Goal: Information Seeking & Learning: Learn about a topic

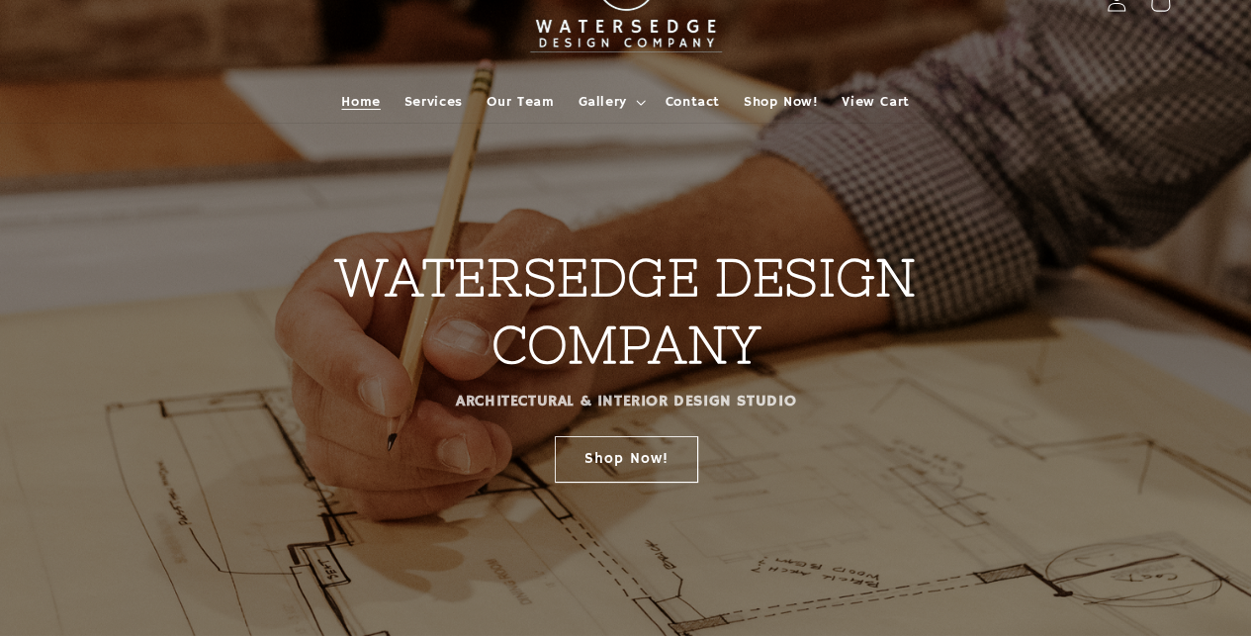
scroll to position [99, 0]
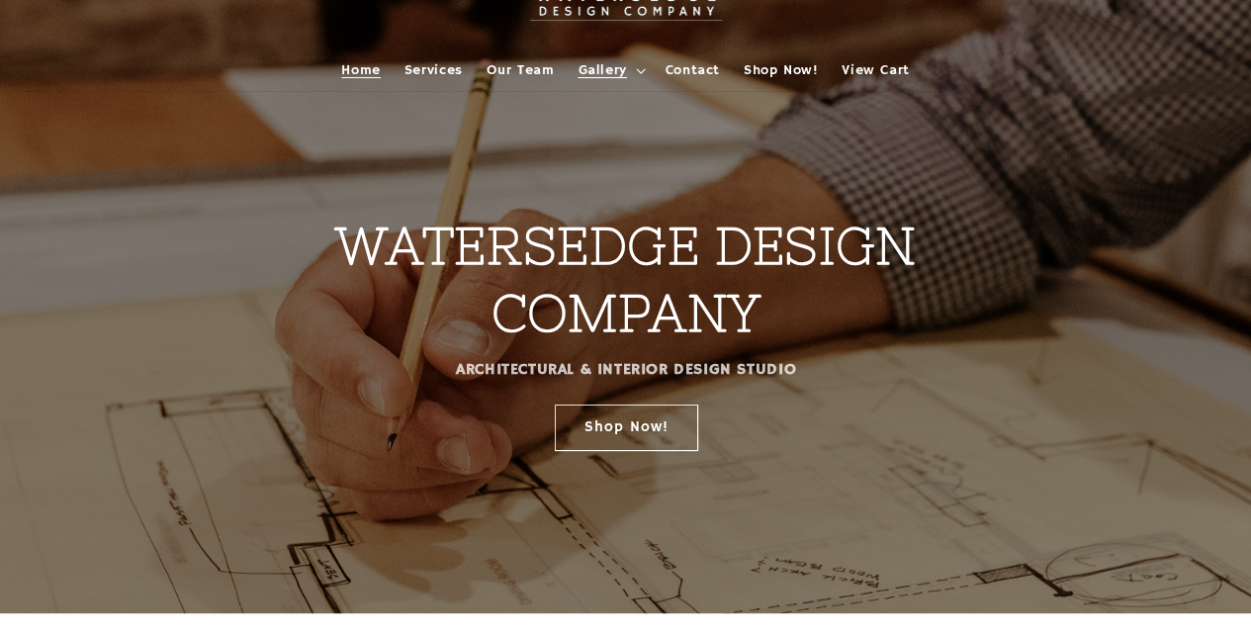
click at [595, 68] on span "Gallery" at bounding box center [602, 70] width 48 height 18
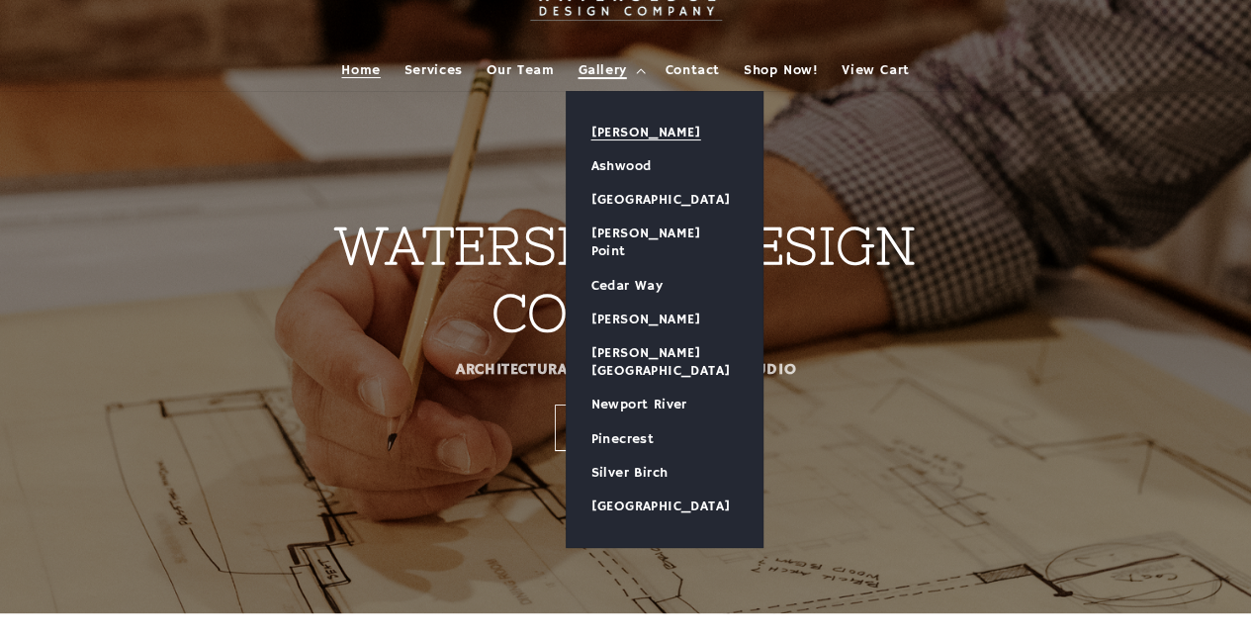
click at [634, 133] on link "[PERSON_NAME]" at bounding box center [665, 133] width 196 height 34
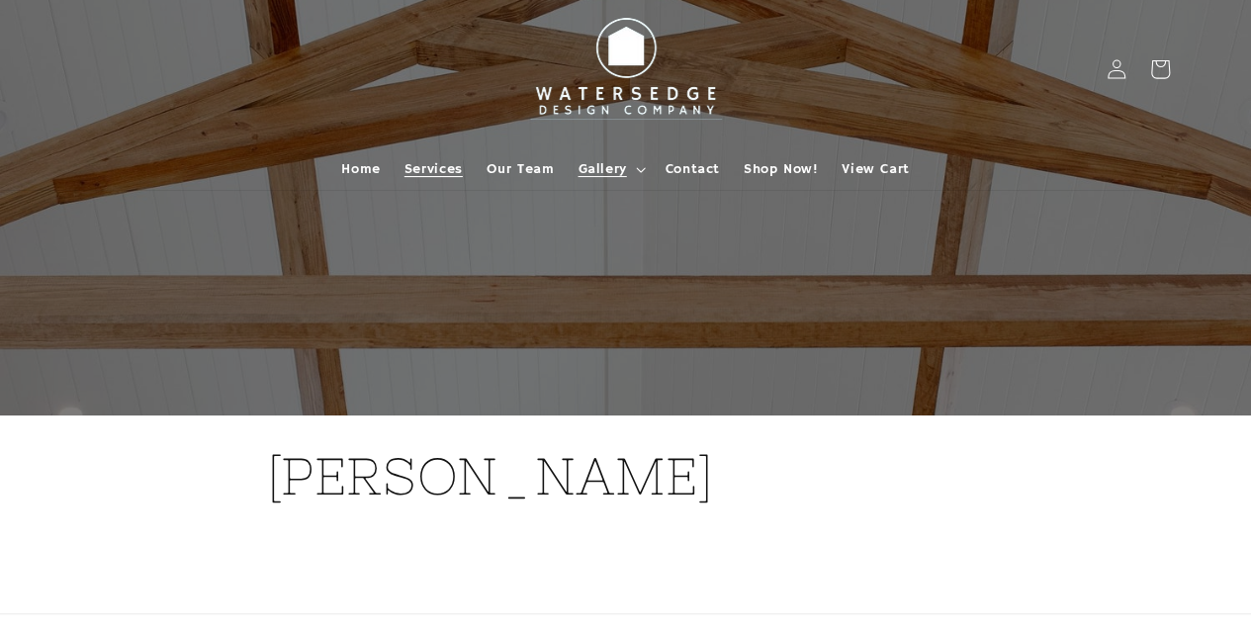
click at [447, 163] on span "Services" at bounding box center [434, 169] width 58 height 18
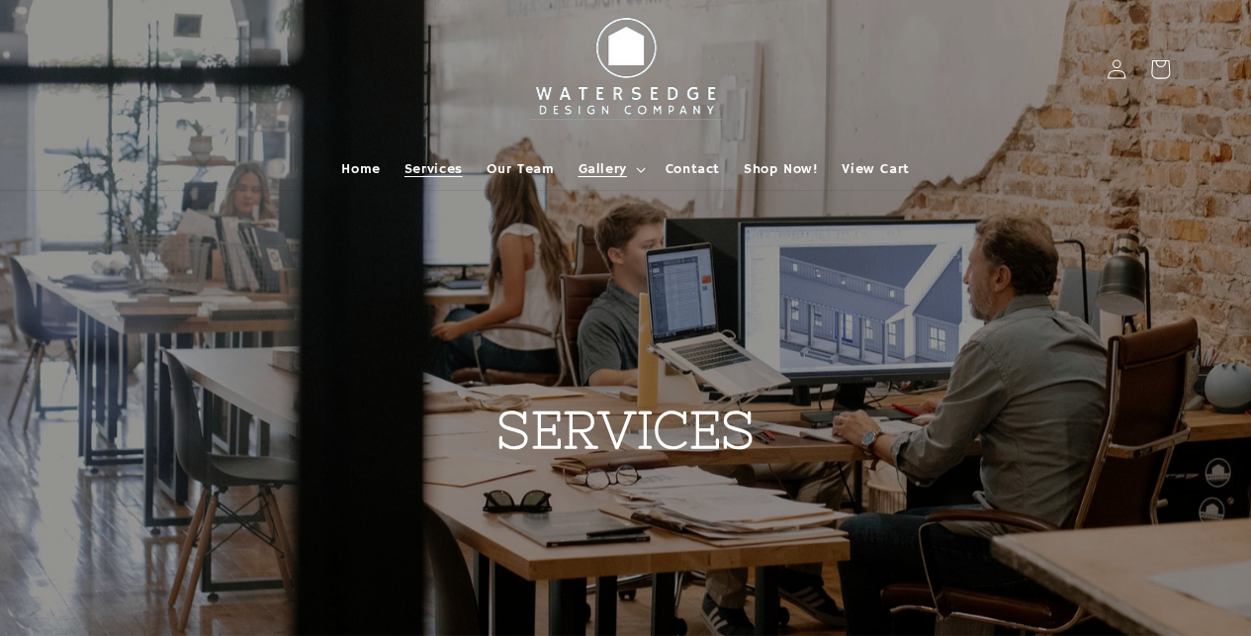
click at [627, 176] on summary "Gallery" at bounding box center [609, 169] width 87 height 42
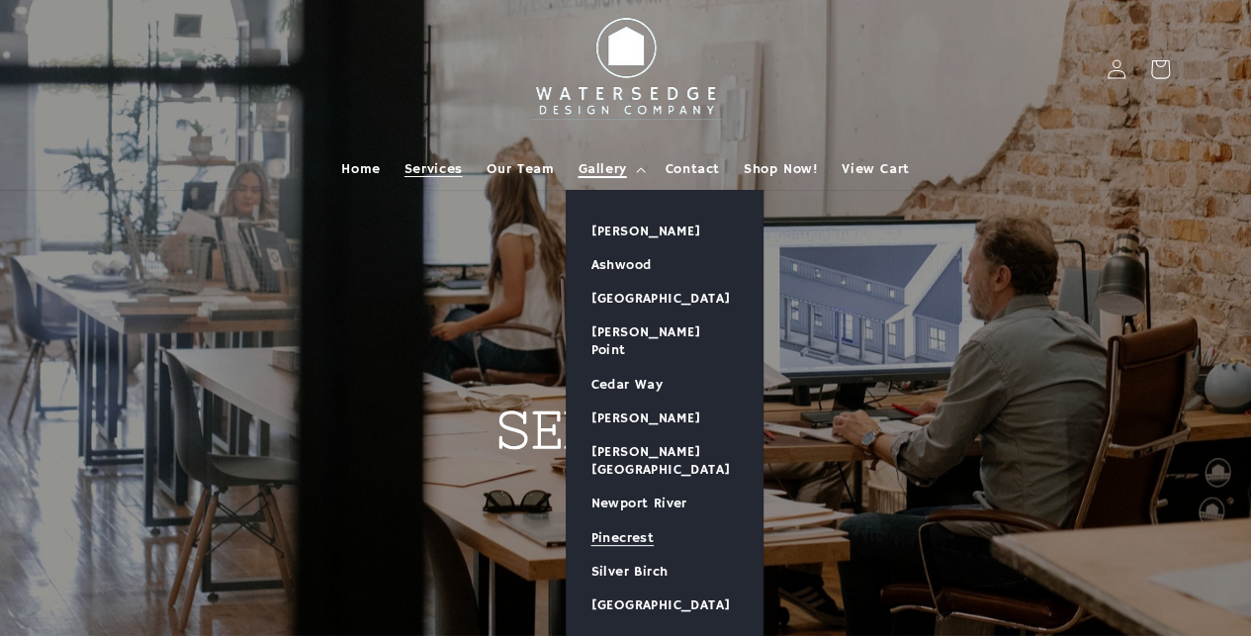
click at [635, 521] on link "Pinecrest" at bounding box center [665, 538] width 196 height 34
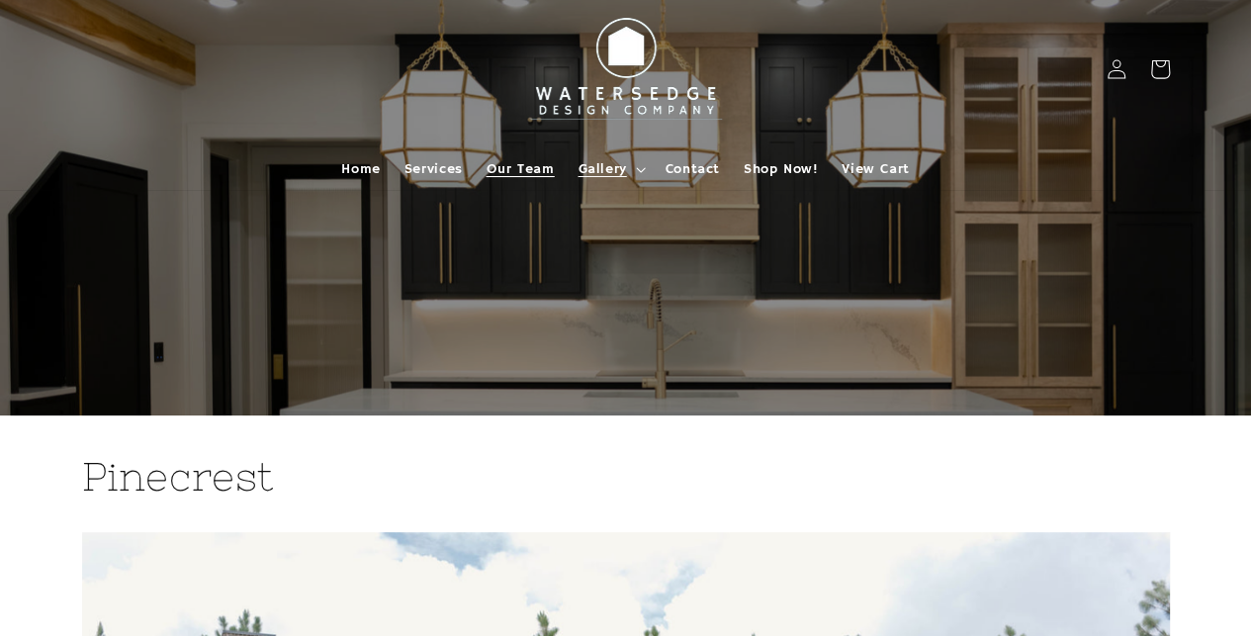
click at [522, 165] on span "Our Team" at bounding box center [521, 169] width 68 height 18
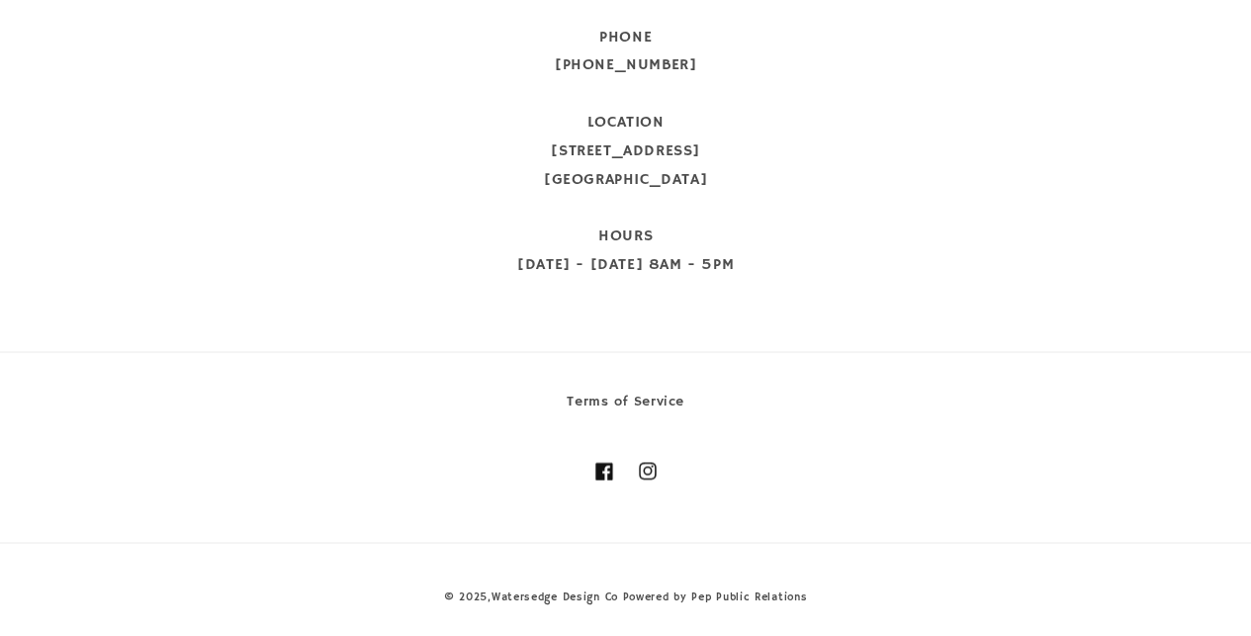
scroll to position [1035, 0]
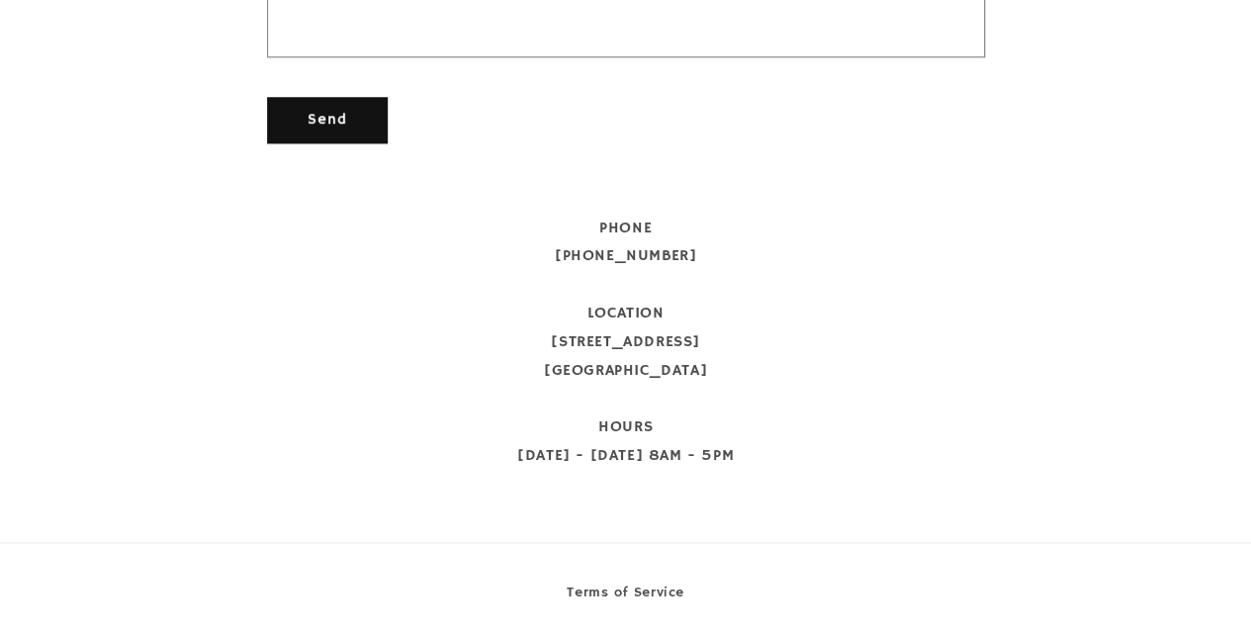
drag, startPoint x: 578, startPoint y: 364, endPoint x: 760, endPoint y: 364, distance: 182.0
click at [760, 364] on div "PHONE 912-601-9835 LOCATION 11 N Main Street Statesboro, GA 30458 HOURS Monday …" at bounding box center [626, 343] width 718 height 256
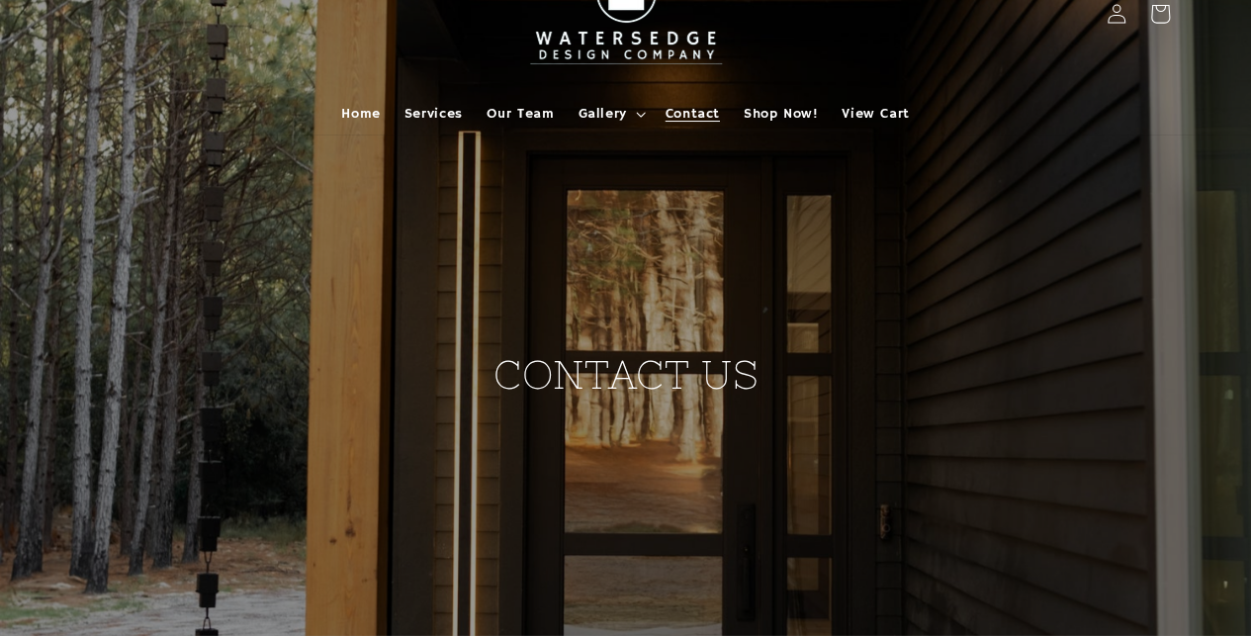
scroll to position [0, 0]
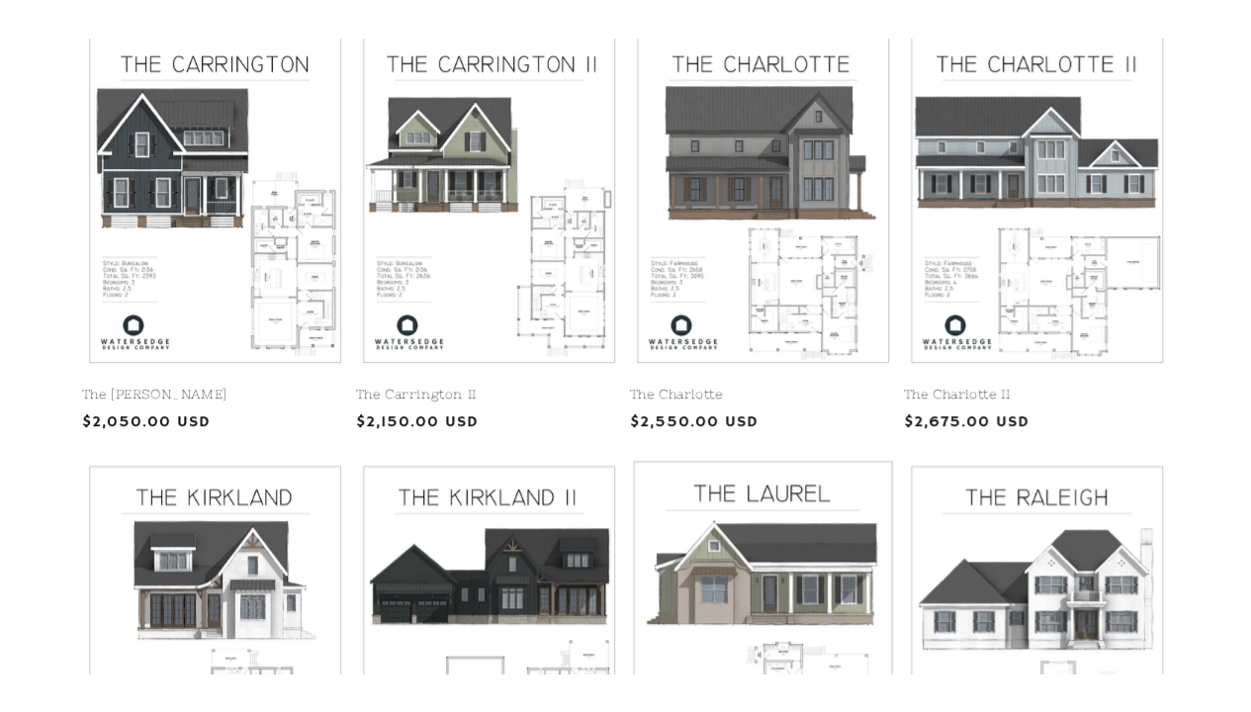
scroll to position [692, 0]
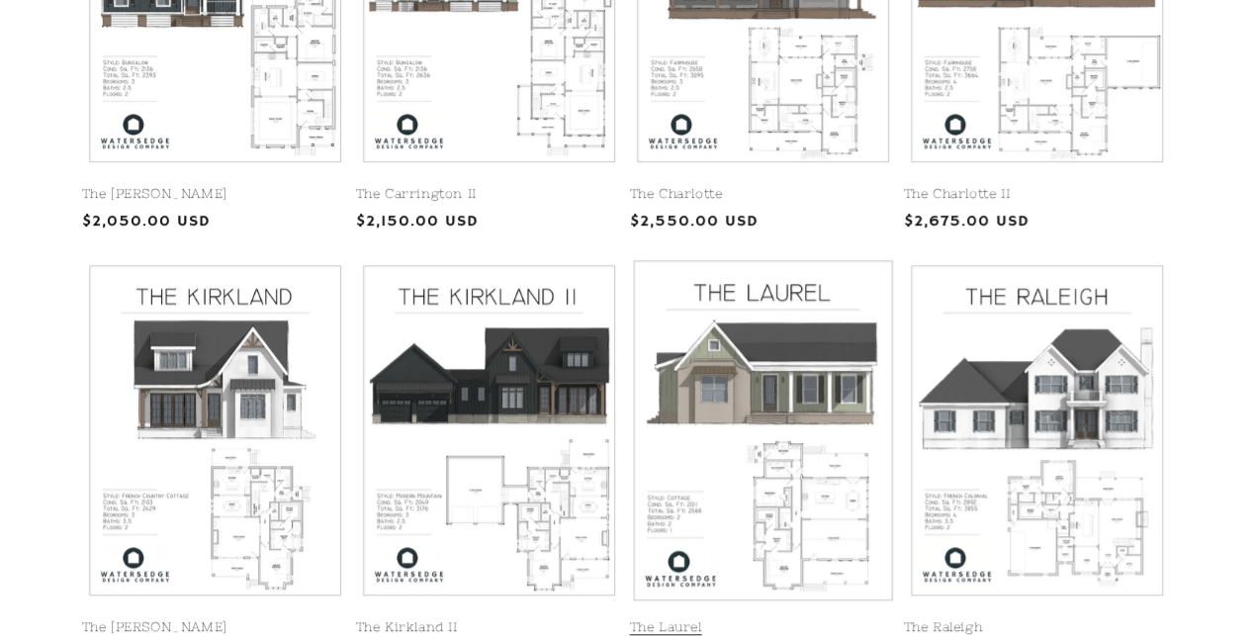
click at [775, 619] on link "The Laurel" at bounding box center [763, 627] width 266 height 17
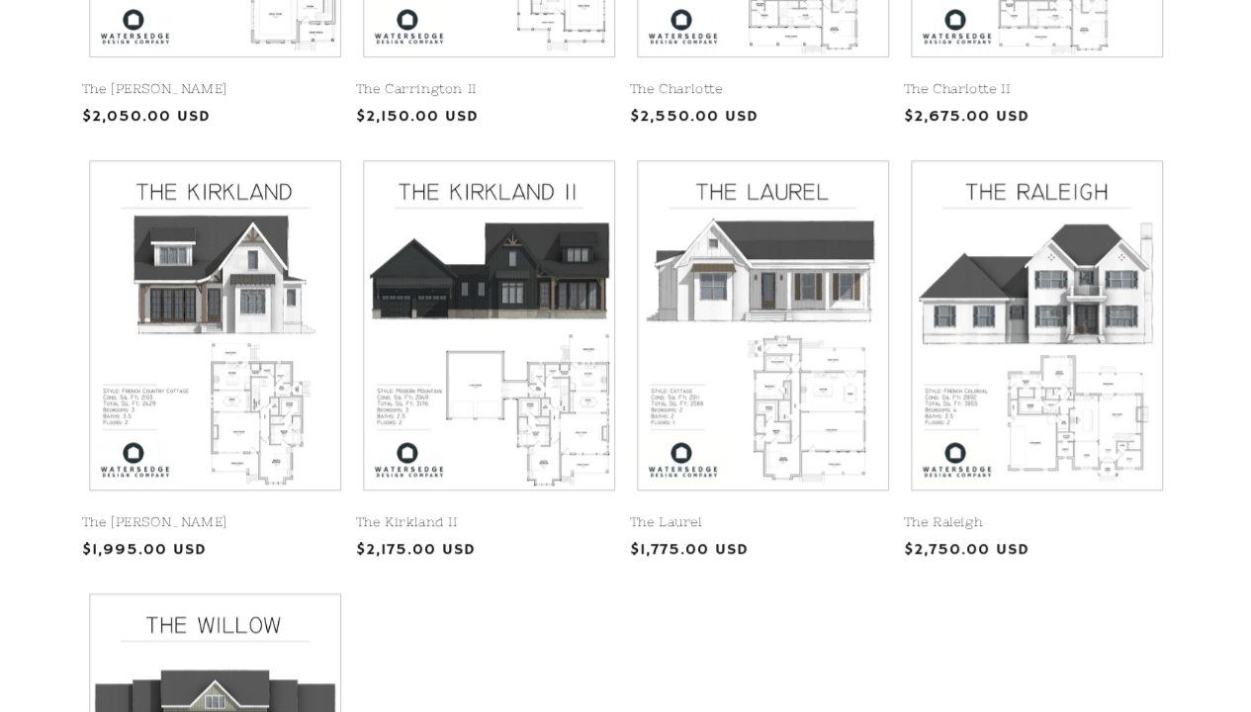
scroll to position [890, 0]
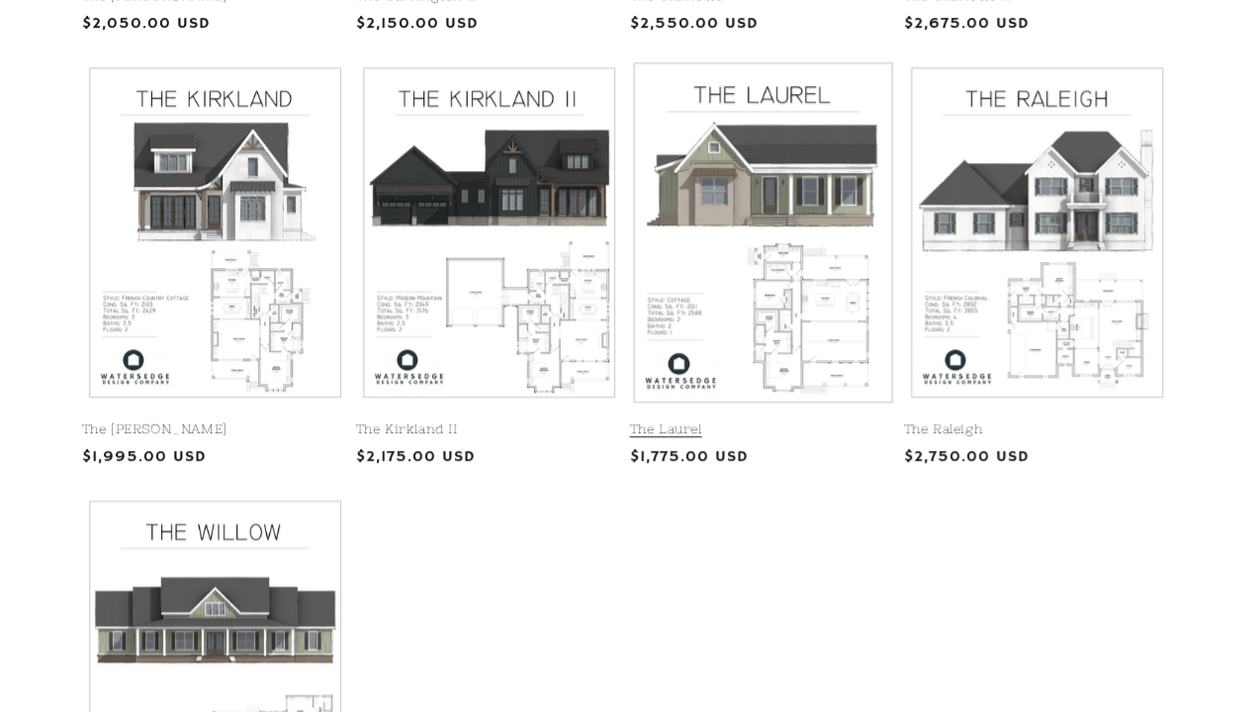
click at [732, 421] on link "The Laurel" at bounding box center [763, 429] width 266 height 17
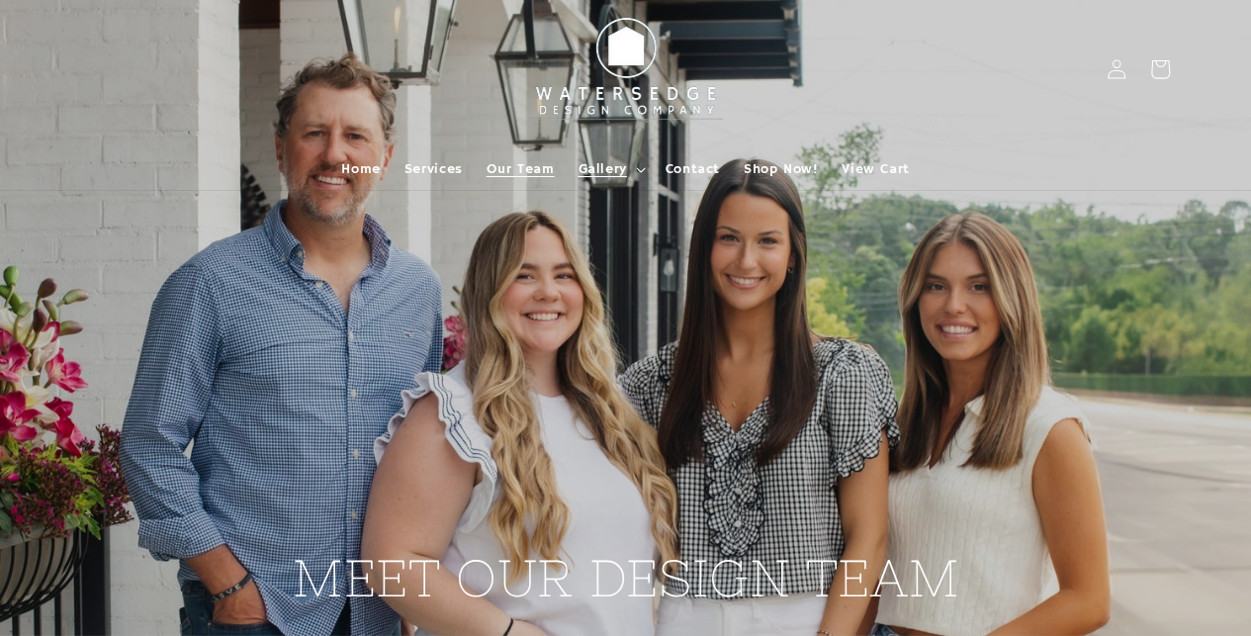
click at [642, 168] on icon at bounding box center [641, 170] width 10 height 6
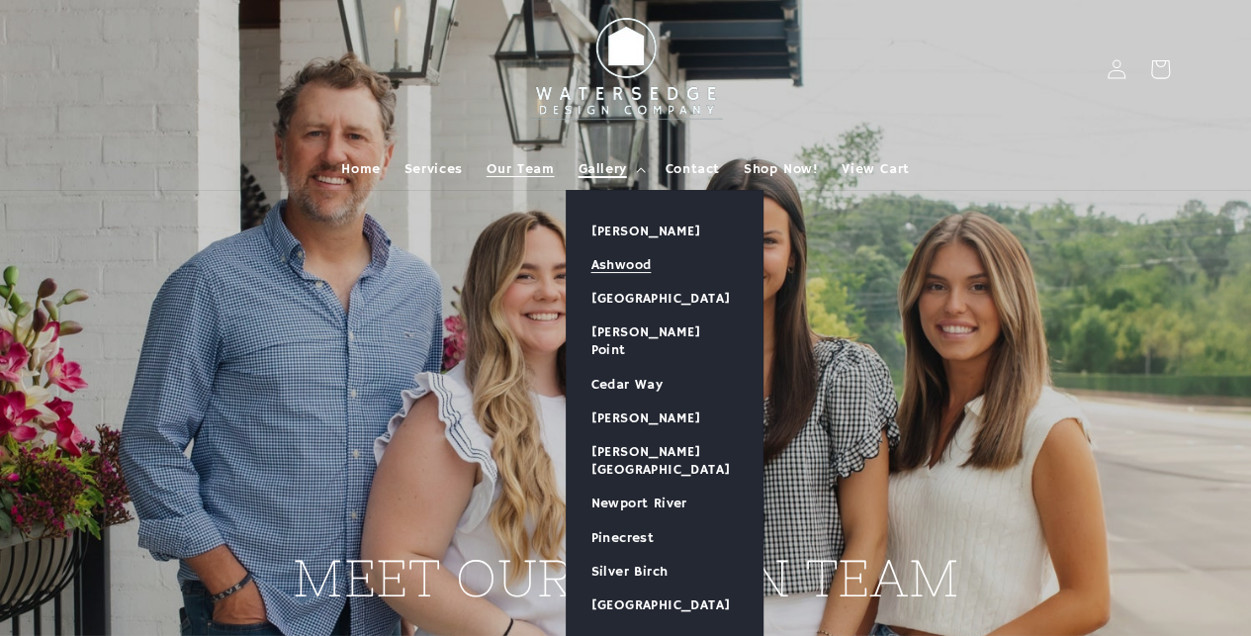
click at [637, 263] on link "Ashwood" at bounding box center [665, 265] width 196 height 34
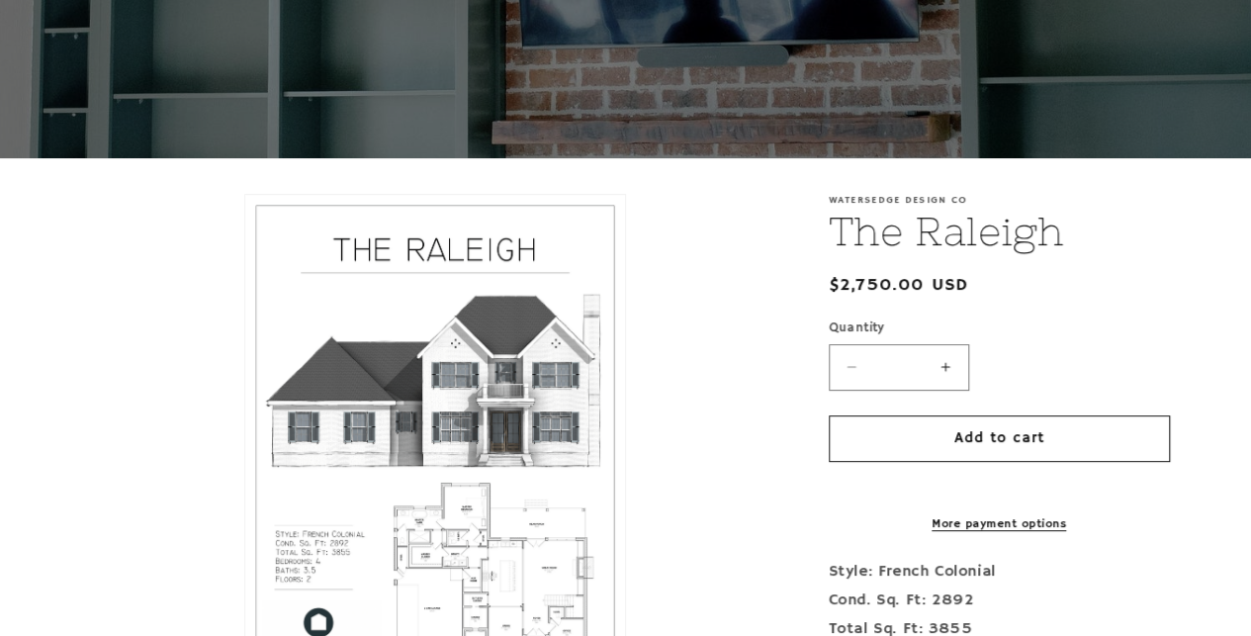
scroll to position [396, 0]
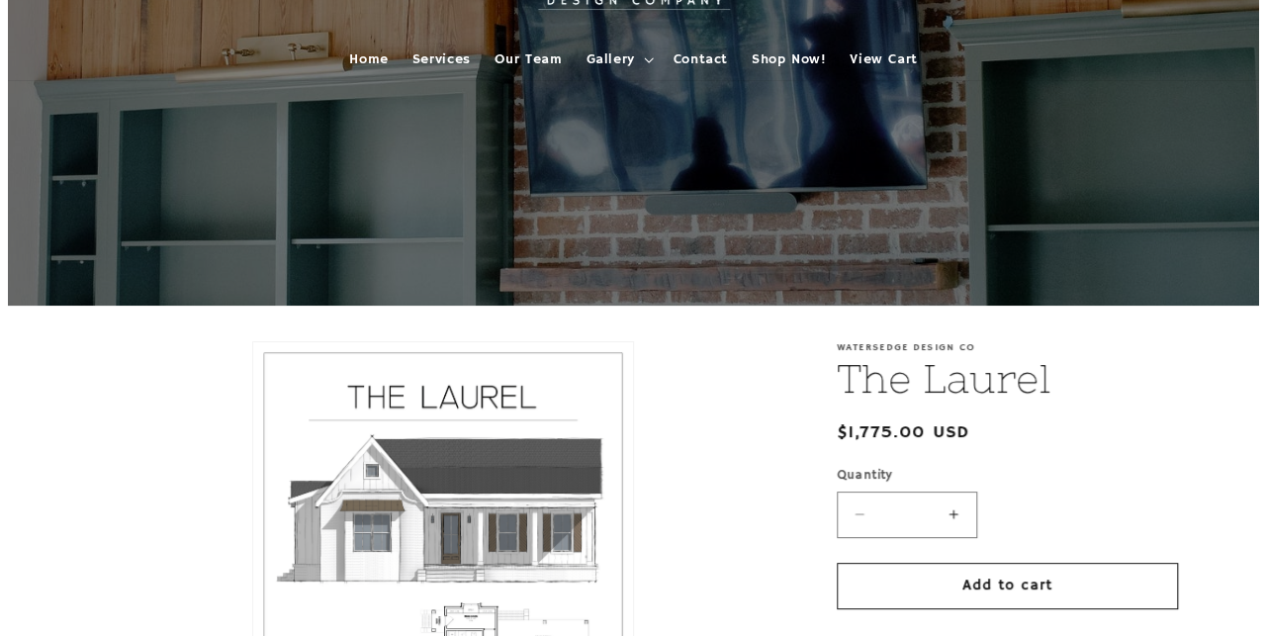
scroll to position [396, 0]
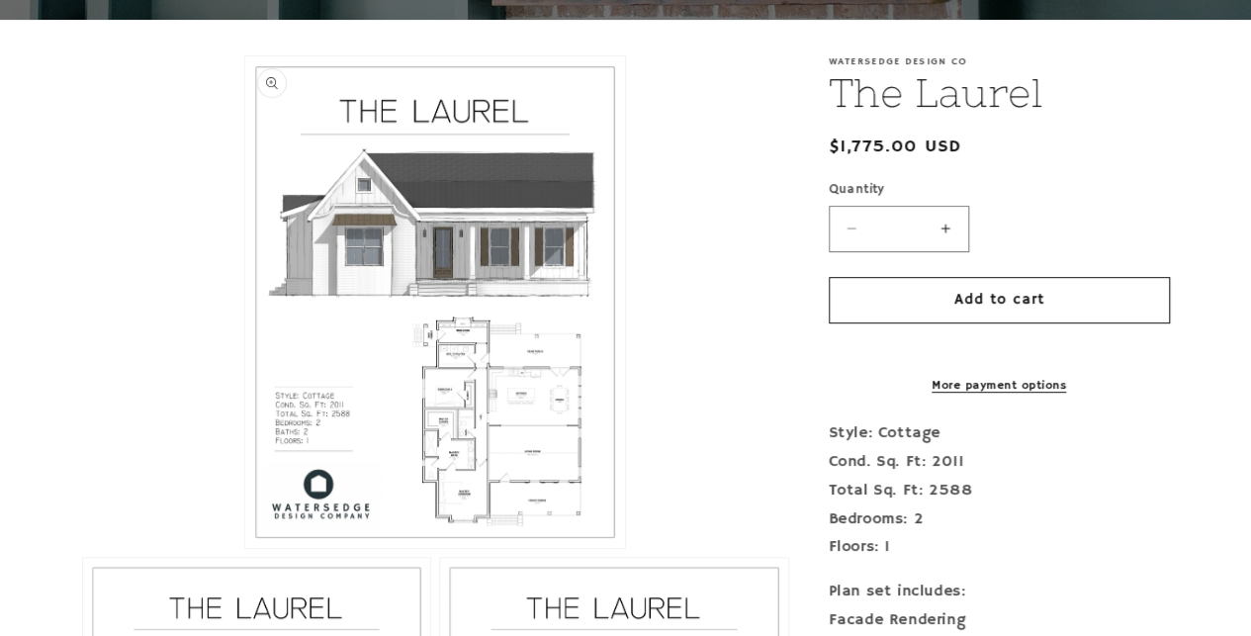
click at [245, 548] on button "Open media 1 in modal" at bounding box center [245, 548] width 0 height 0
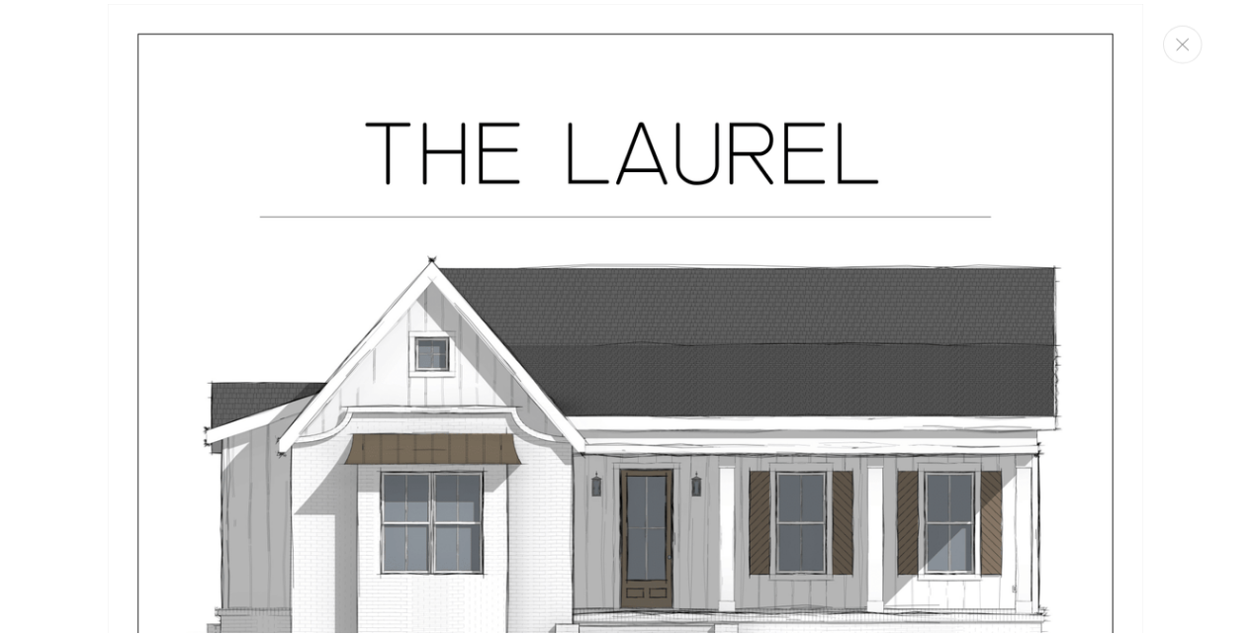
scroll to position [514, 0]
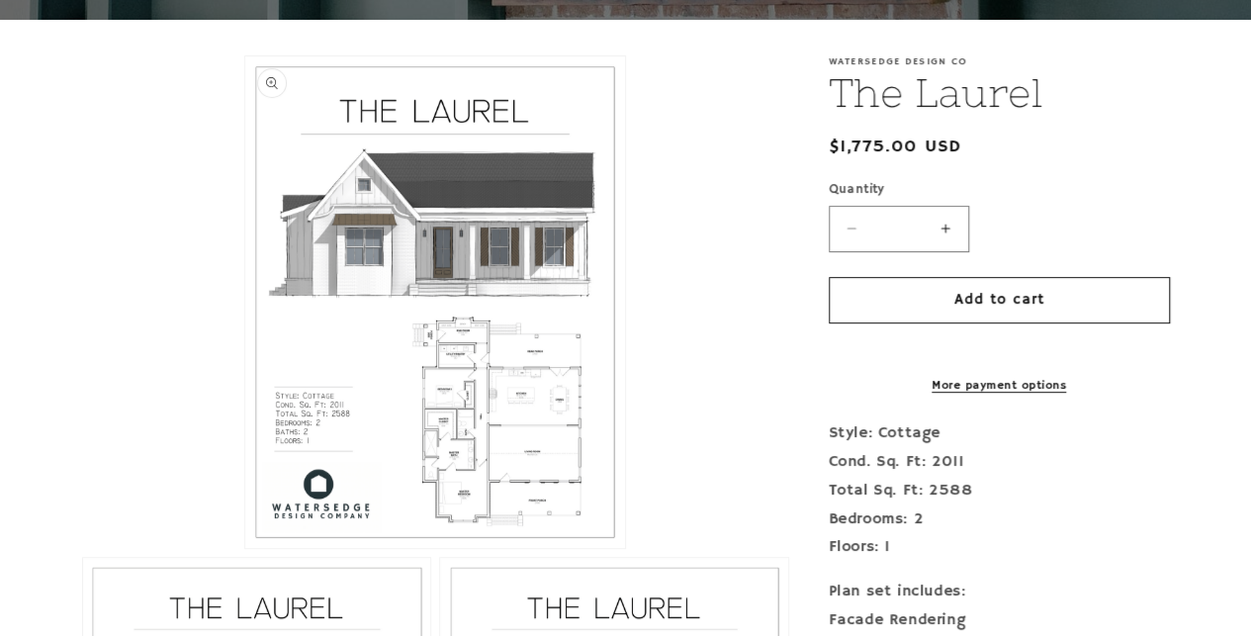
click at [245, 548] on button "Open media 1 in modal" at bounding box center [245, 548] width 0 height 0
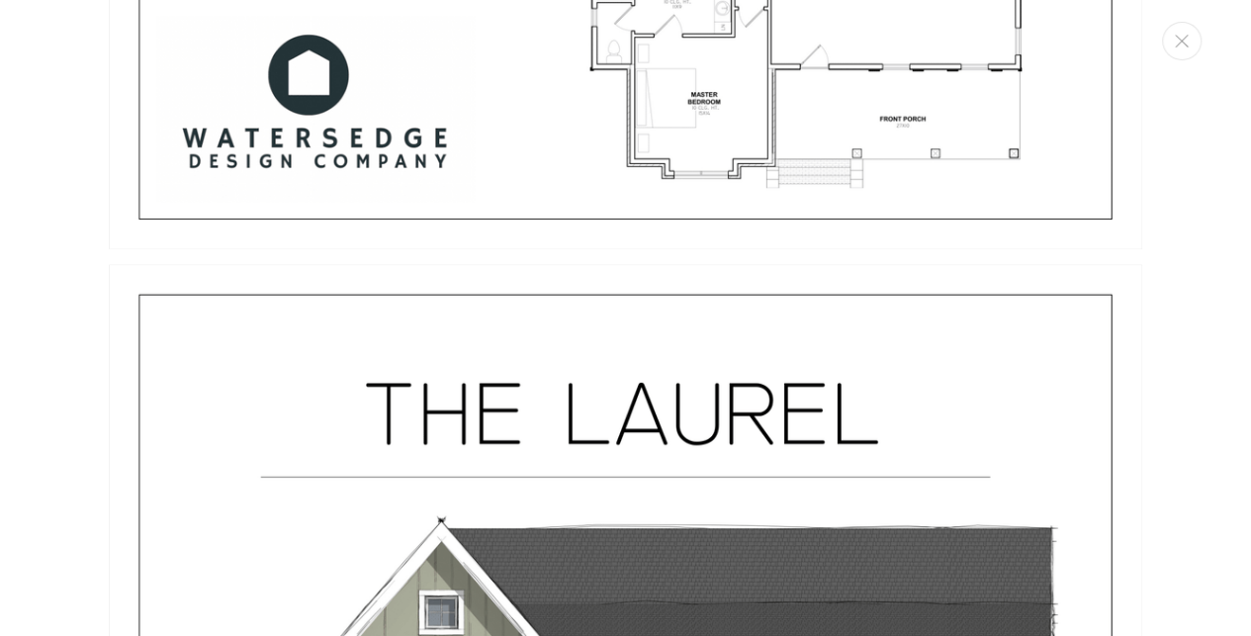
scroll to position [1088, 0]
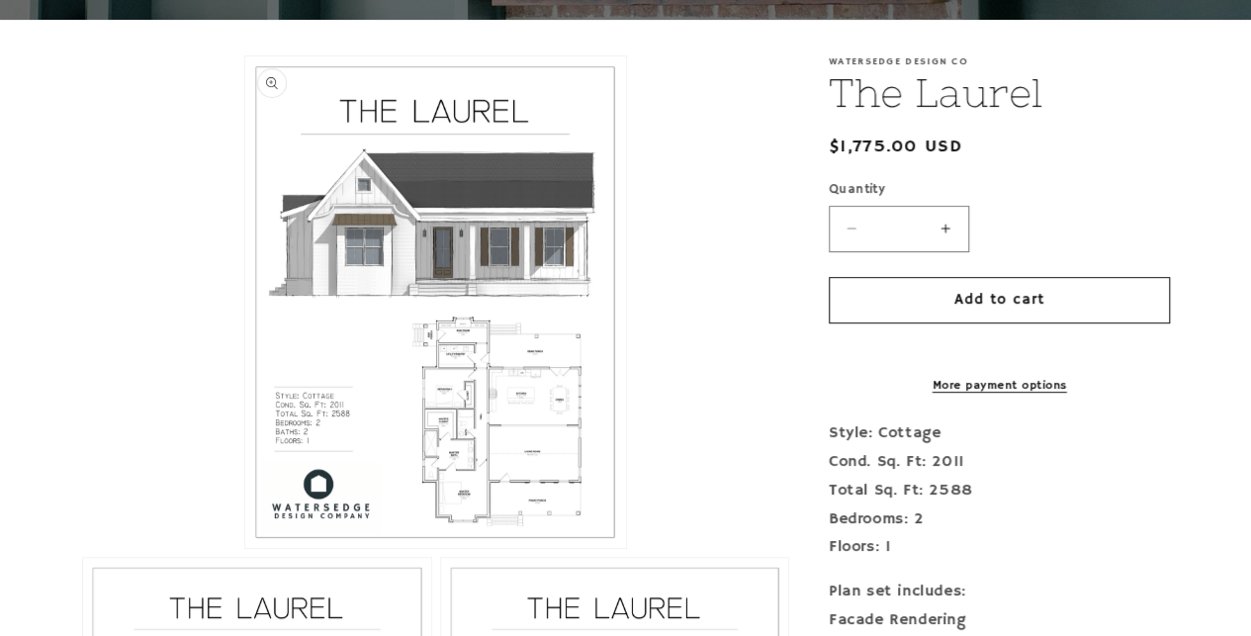
click at [245, 548] on button "Open media 1 in modal" at bounding box center [245, 548] width 0 height 0
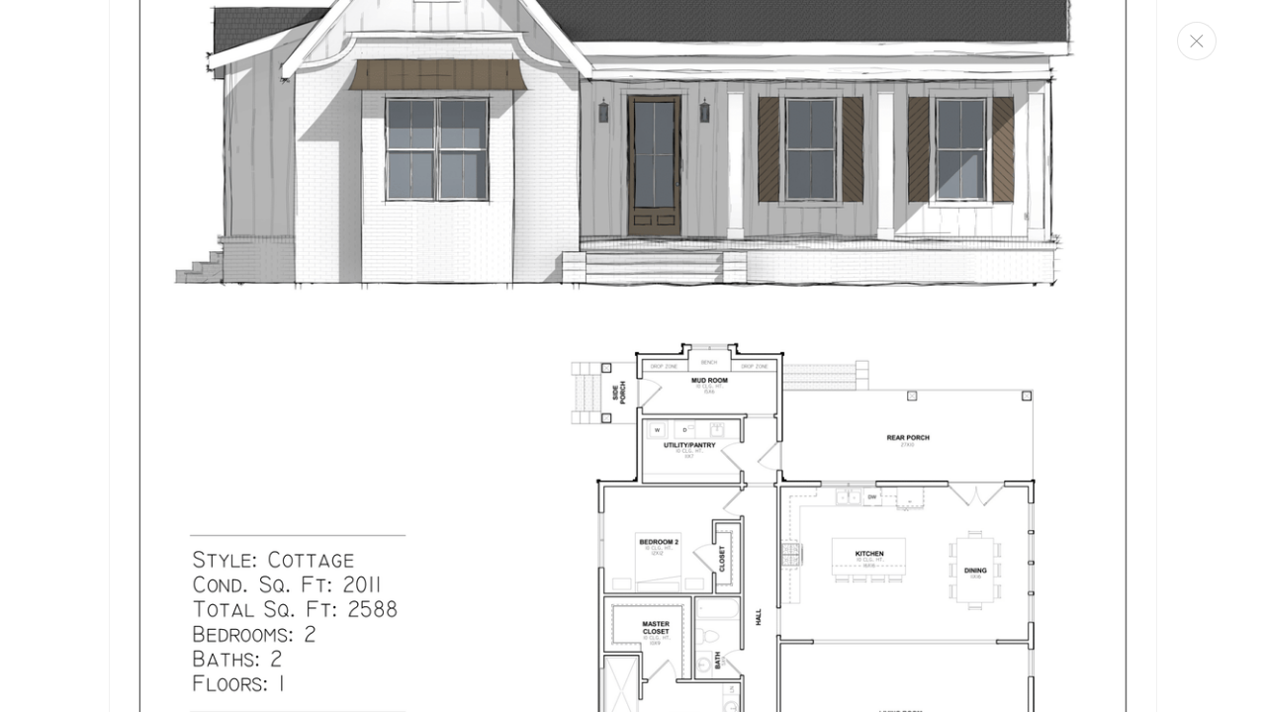
scroll to position [692, 0]
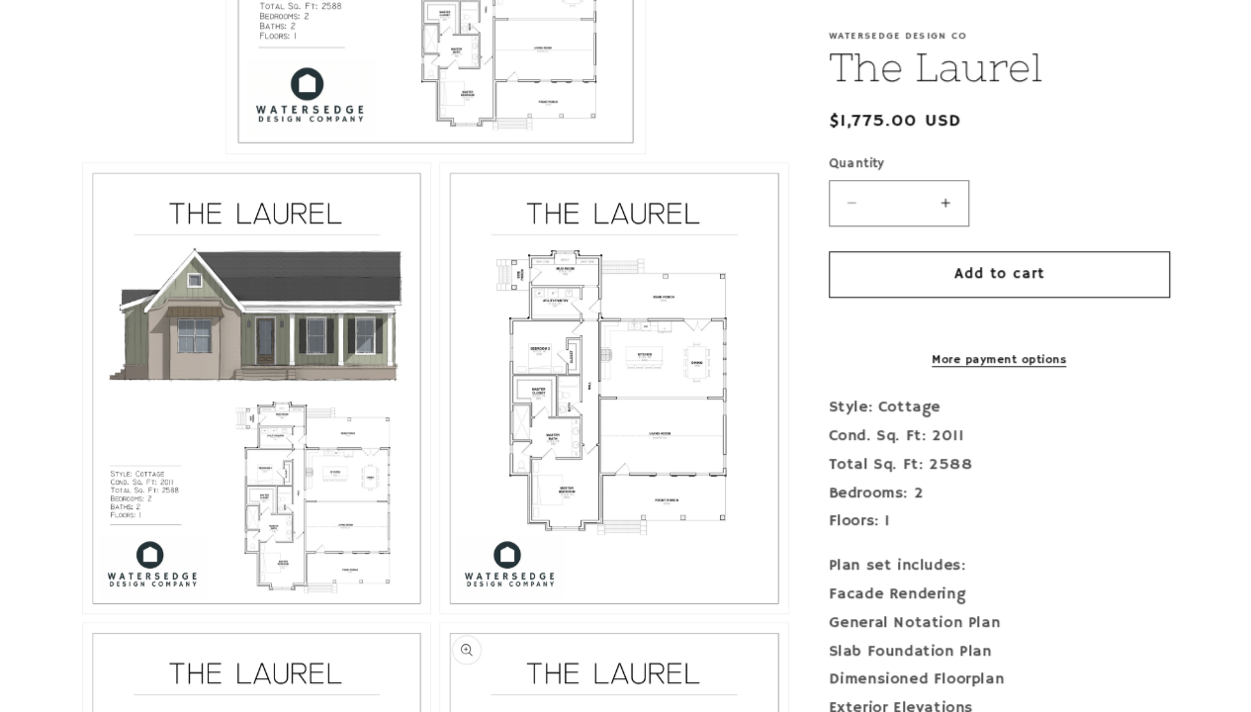
scroll to position [396, 0]
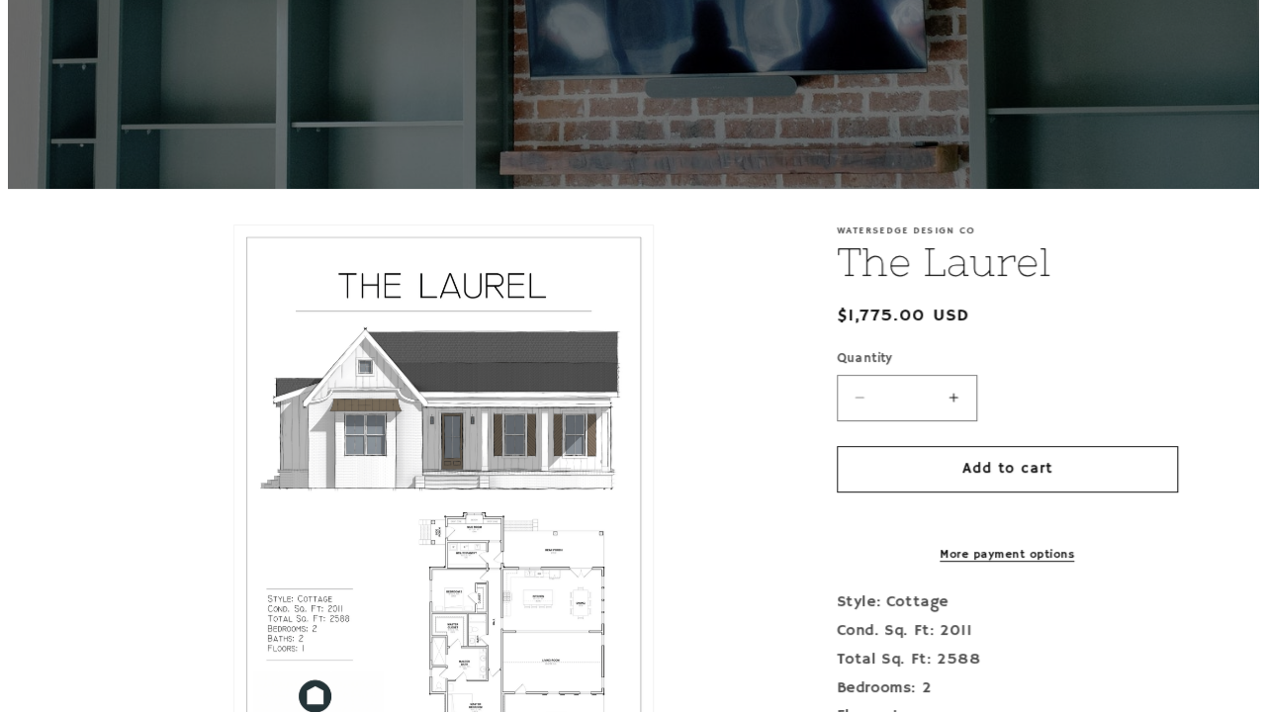
scroll to position [396, 0]
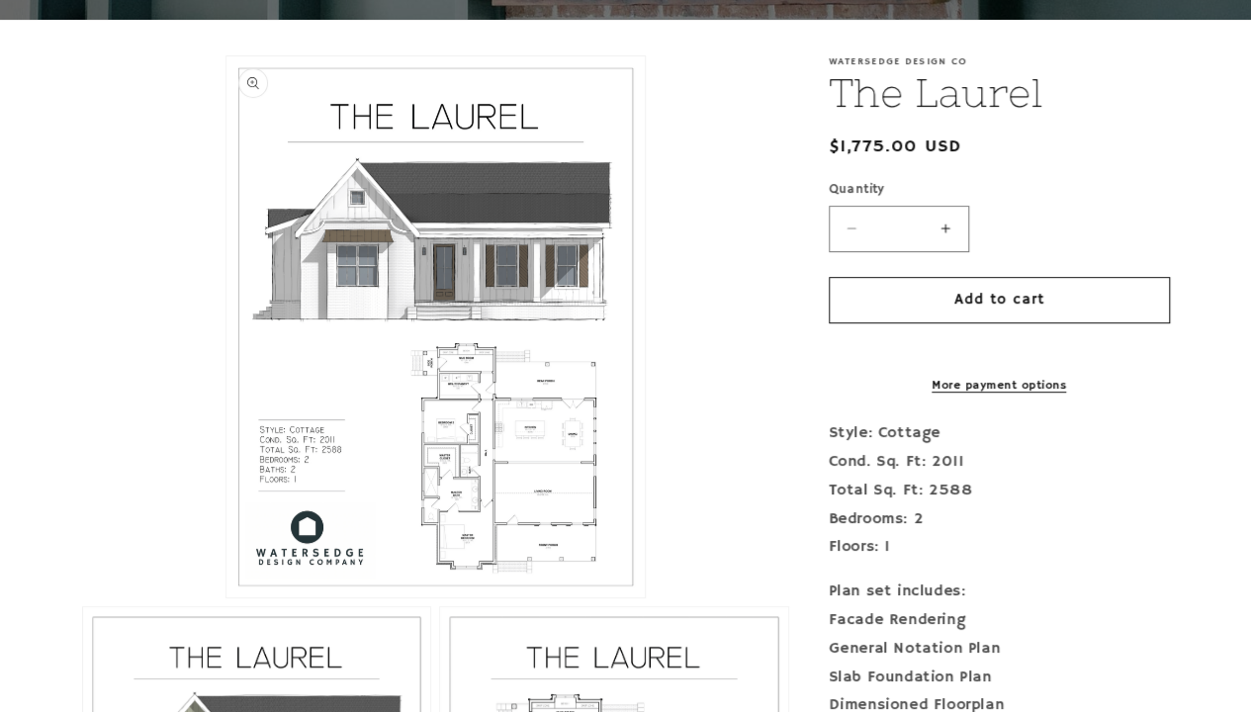
click at [226, 597] on button "Open media 1 in modal" at bounding box center [226, 597] width 0 height 0
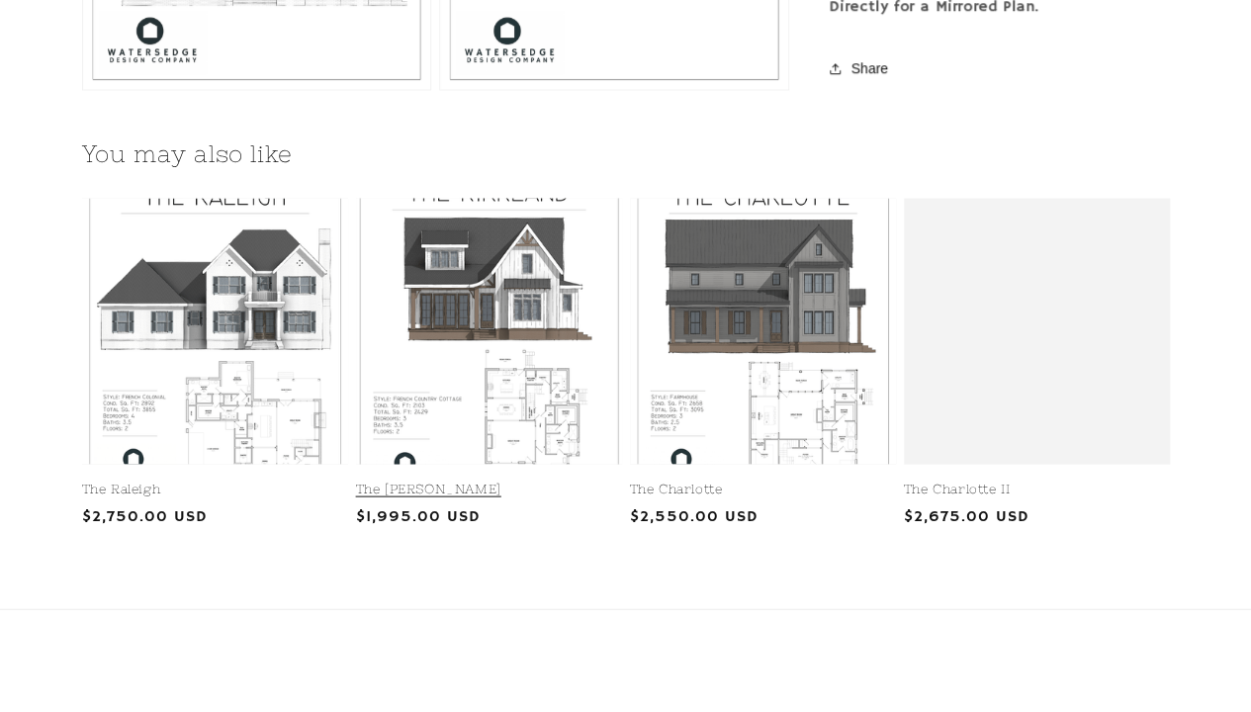
scroll to position [1978, 0]
